Goal: Task Accomplishment & Management: Manage account settings

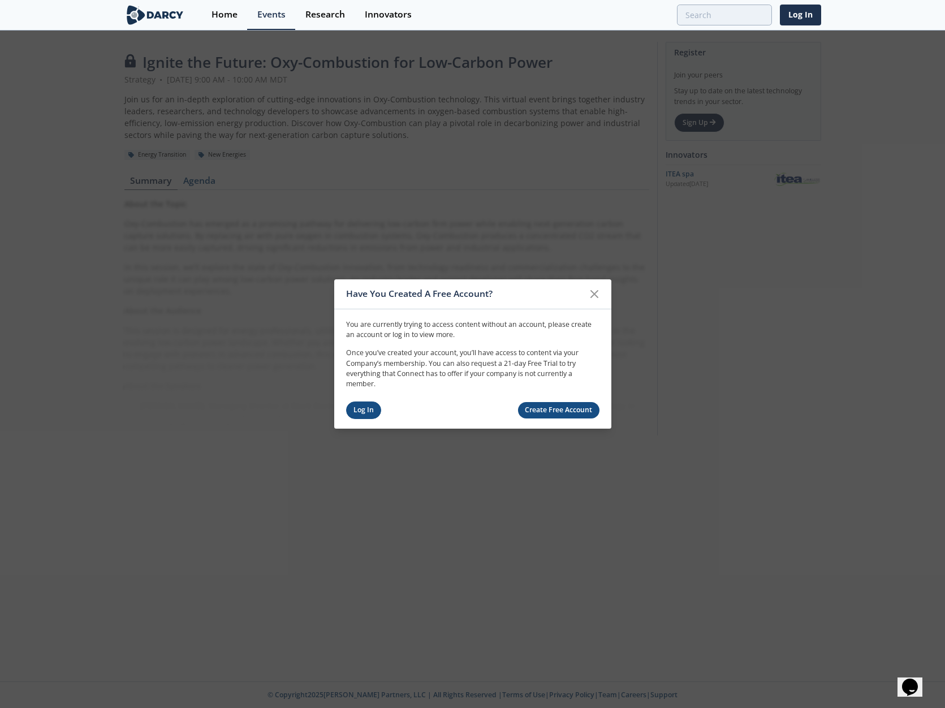
click at [375, 409] on link "Log In" at bounding box center [364, 411] width 36 height 18
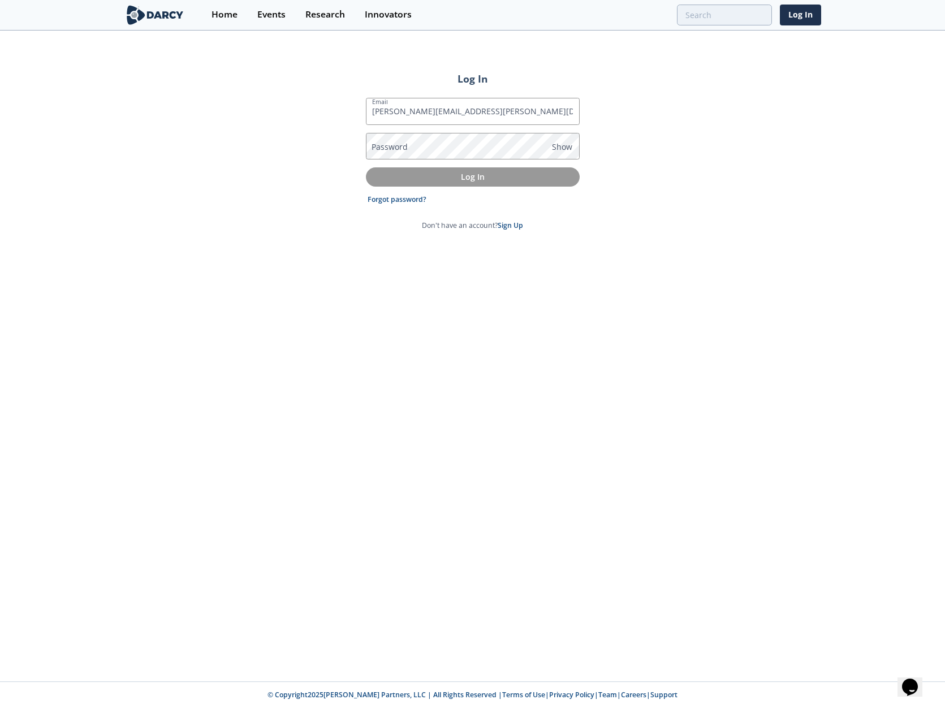
type input "[PERSON_NAME][EMAIL_ADDRESS][PERSON_NAME][DOMAIN_NAME]"
click at [477, 177] on p "Log In" at bounding box center [473, 177] width 198 height 12
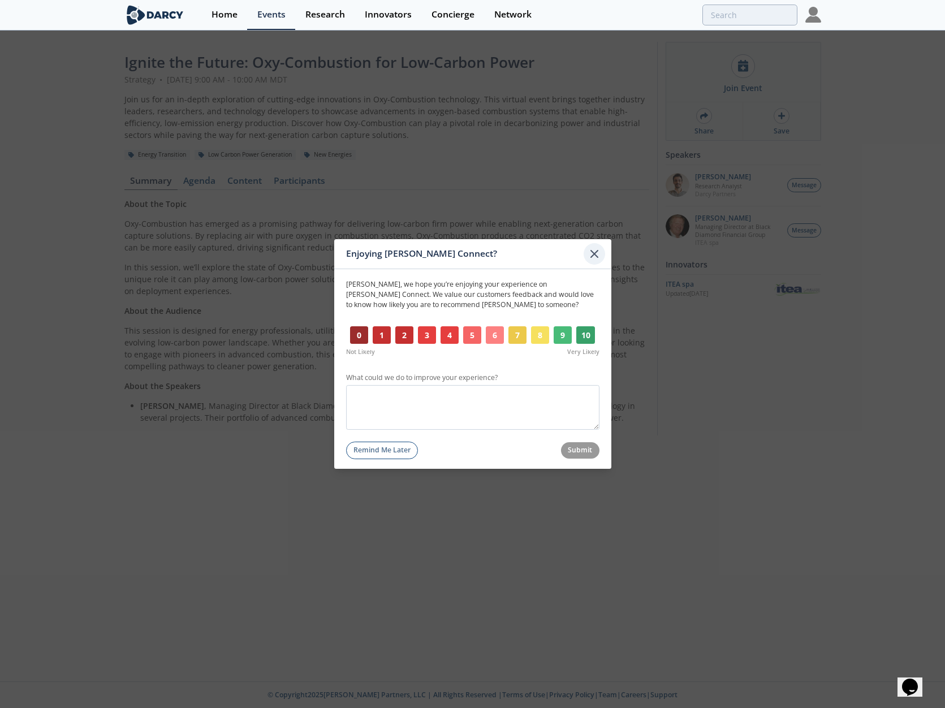
click at [593, 254] on icon at bounding box center [595, 254] width 14 height 14
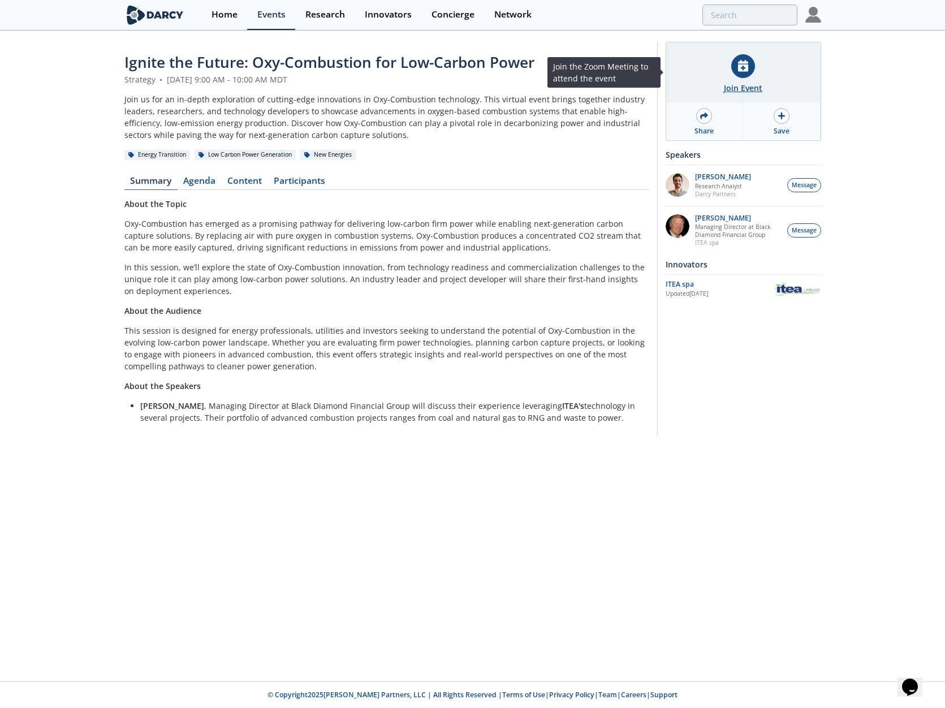
click at [736, 70] on div at bounding box center [744, 66] width 24 height 24
